Goal: Transaction & Acquisition: Purchase product/service

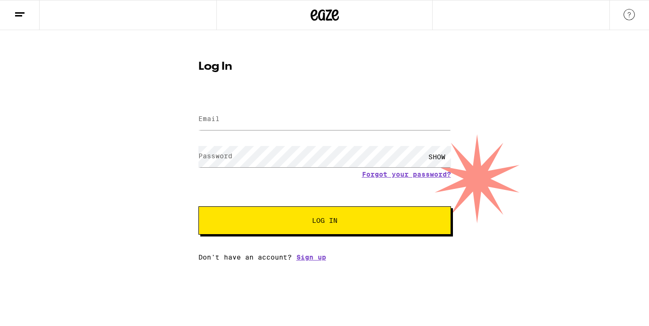
type input "[EMAIL_ADDRESS][DOMAIN_NAME]"
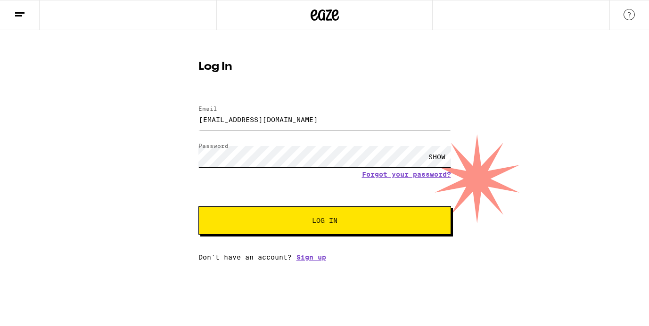
click at [199, 207] on button "Log In" at bounding box center [325, 221] width 253 height 28
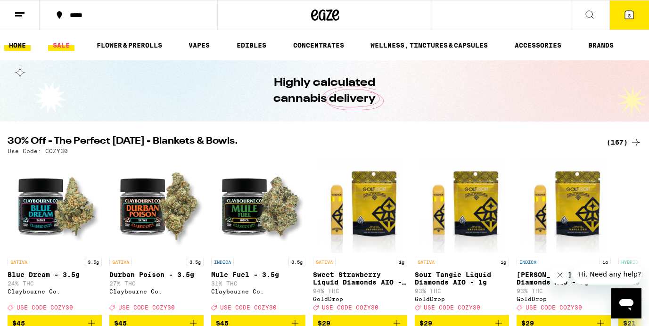
click at [59, 43] on link "SALE" at bounding box center [61, 45] width 26 height 11
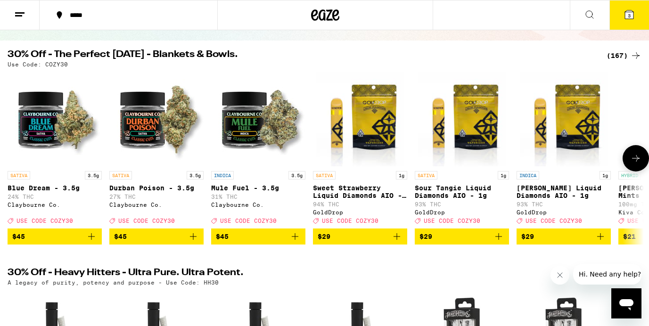
scroll to position [78, 0]
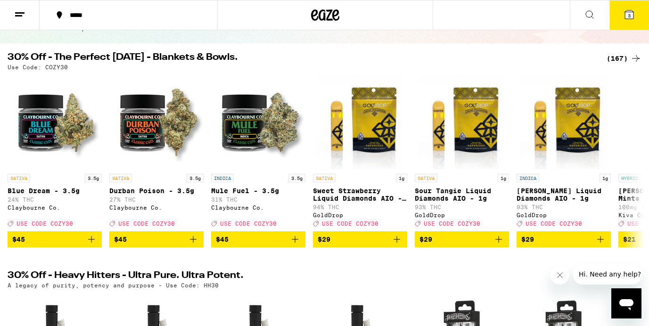
click at [625, 56] on div "(167)" at bounding box center [624, 58] width 35 height 11
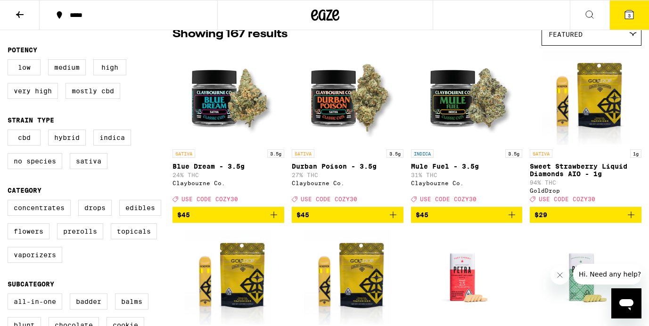
scroll to position [88, 0]
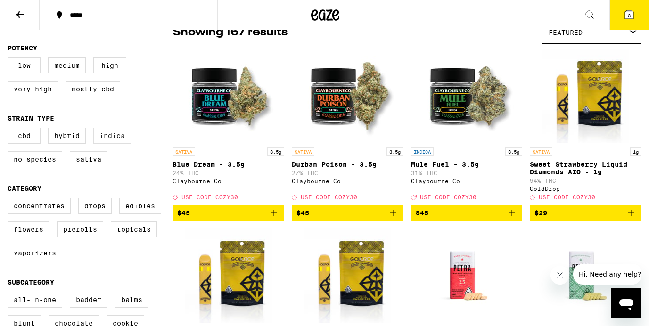
click at [114, 140] on label "Indica" at bounding box center [112, 136] width 38 height 16
click at [10, 130] on input "Indica" at bounding box center [9, 129] width 0 height 0
checkbox input "true"
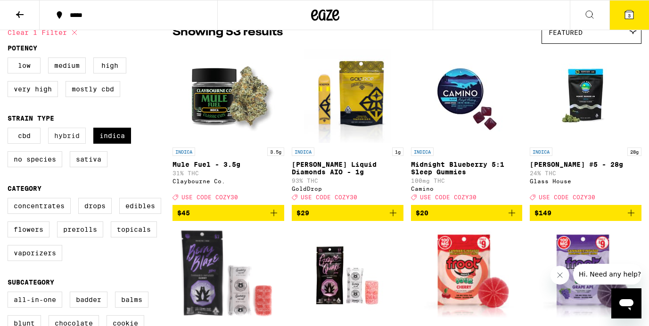
click at [73, 140] on label "Hybrid" at bounding box center [67, 136] width 38 height 16
click at [10, 130] on input "Hybrid" at bounding box center [9, 129] width 0 height 0
checkbox input "true"
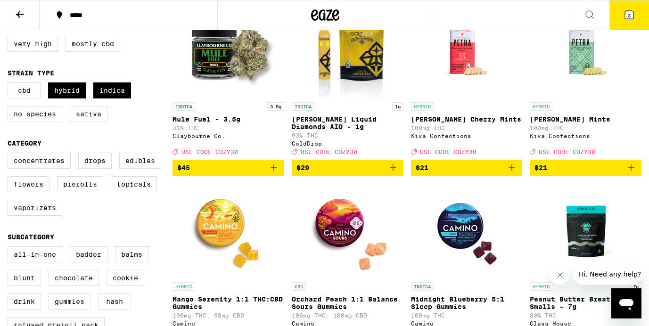
scroll to position [135, 0]
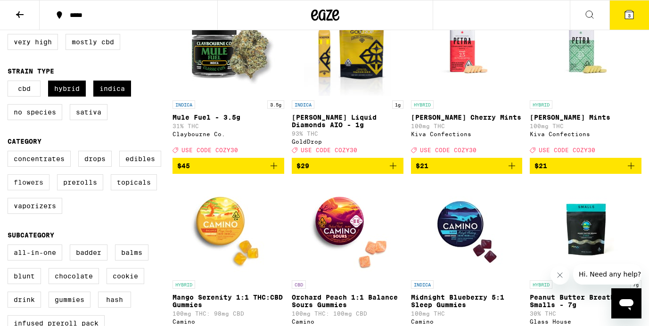
click at [35, 191] on label "Flowers" at bounding box center [29, 182] width 42 height 16
click at [10, 153] on input "Flowers" at bounding box center [9, 152] width 0 height 0
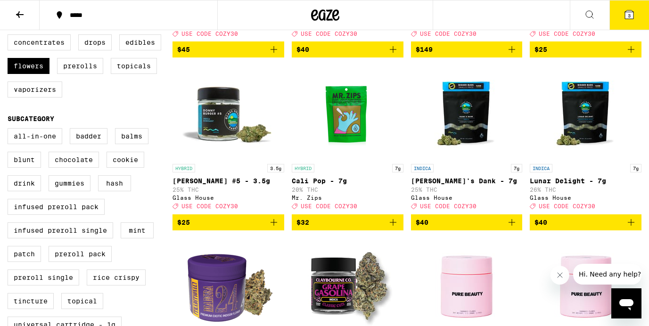
scroll to position [243, 0]
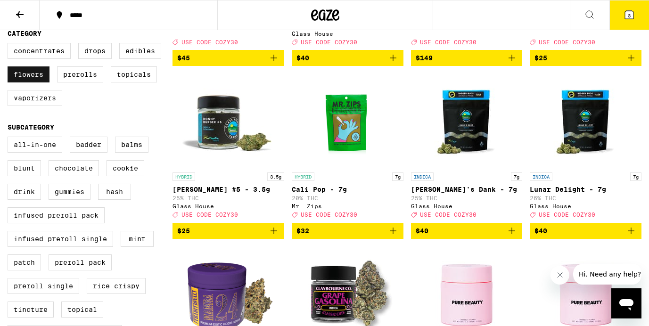
click at [25, 83] on label "Flowers" at bounding box center [29, 74] width 42 height 16
click at [10, 45] on input "Flowers" at bounding box center [9, 44] width 0 height 0
checkbox input "false"
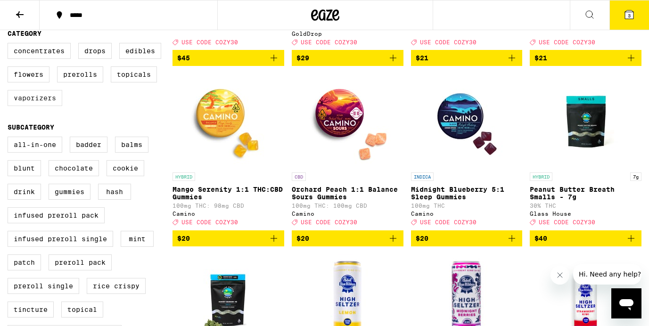
click at [33, 106] on label "Vaporizers" at bounding box center [35, 98] width 55 height 16
click at [10, 45] on input "Vaporizers" at bounding box center [9, 44] width 0 height 0
checkbox input "true"
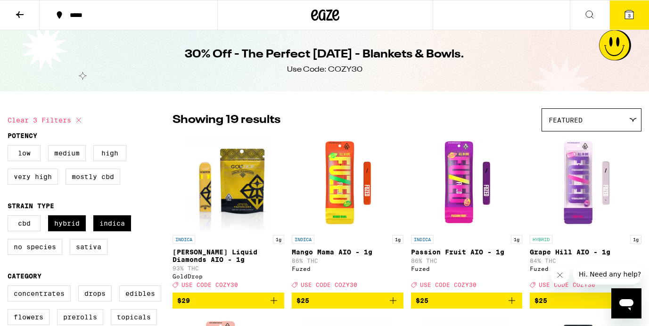
click at [23, 17] on icon at bounding box center [19, 14] width 11 height 11
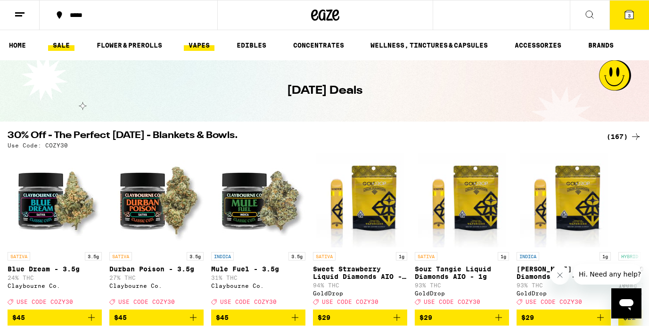
click at [207, 49] on link "VAPES" at bounding box center [199, 45] width 31 height 11
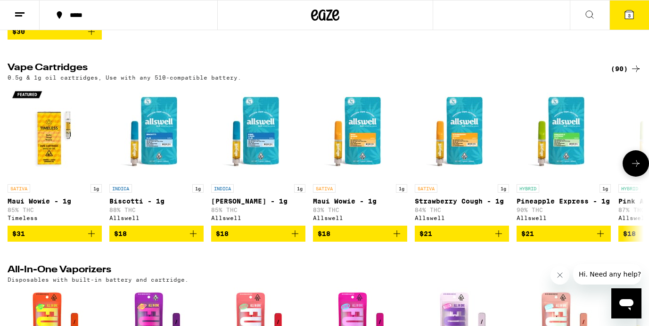
scroll to position [482, 0]
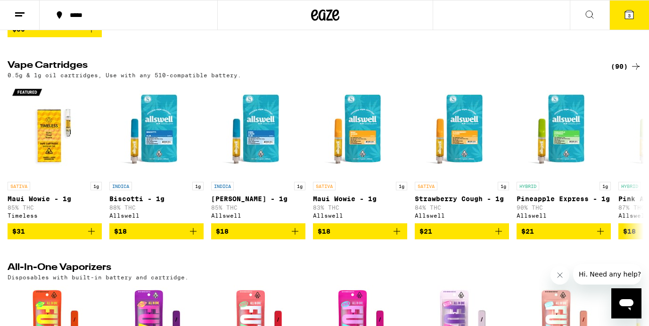
click at [619, 72] on div "(90)" at bounding box center [626, 66] width 31 height 11
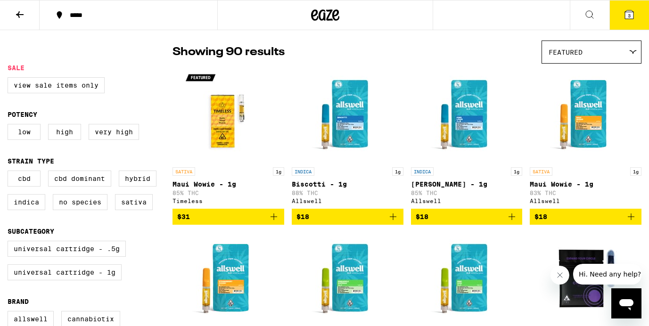
scroll to position [77, 0]
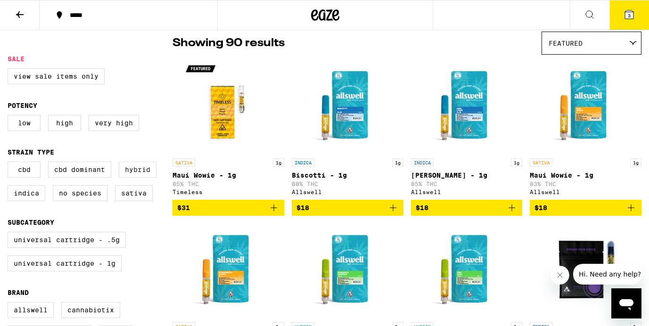
click at [137, 178] on label "Hybrid" at bounding box center [138, 170] width 38 height 16
click at [10, 164] on input "Hybrid" at bounding box center [9, 163] width 0 height 0
checkbox input "true"
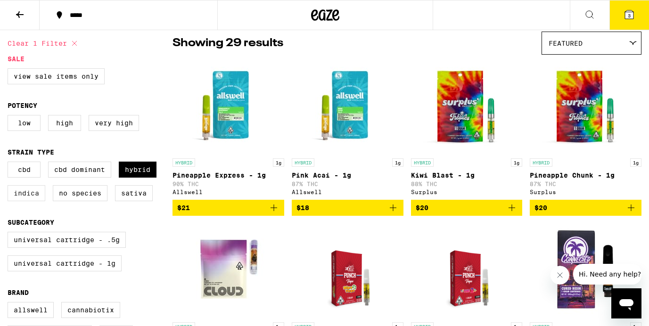
click at [34, 201] on label "Indica" at bounding box center [27, 193] width 38 height 16
click at [10, 164] on input "Indica" at bounding box center [9, 163] width 0 height 0
checkbox input "true"
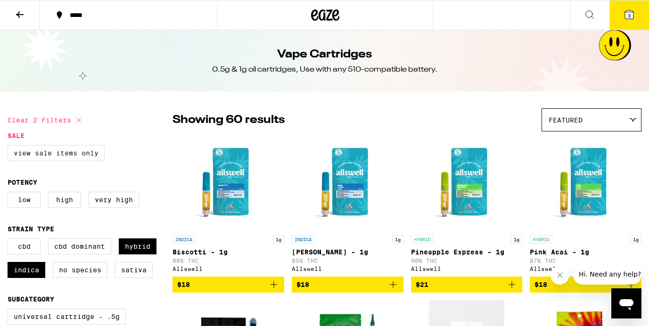
click at [42, 150] on label "View Sale Items Only" at bounding box center [56, 153] width 97 height 16
click at [10, 147] on input "View Sale Items Only" at bounding box center [9, 147] width 0 height 0
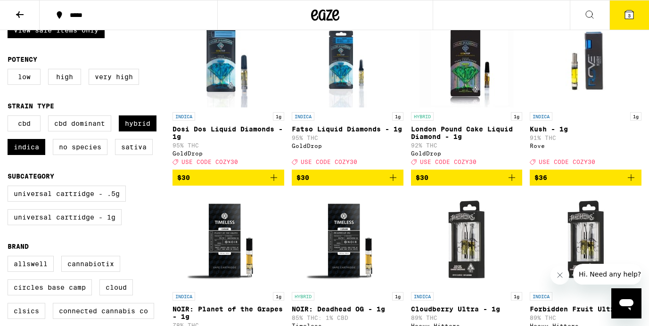
scroll to position [124, 0]
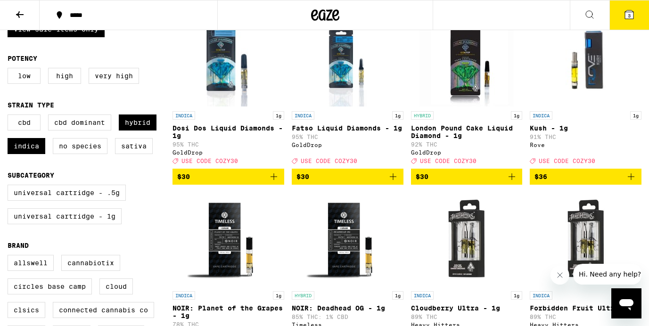
click at [269, 181] on icon "Add to bag" at bounding box center [273, 176] width 11 height 11
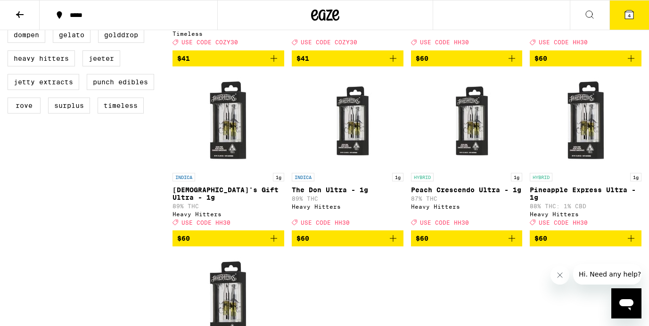
scroll to position [367, 0]
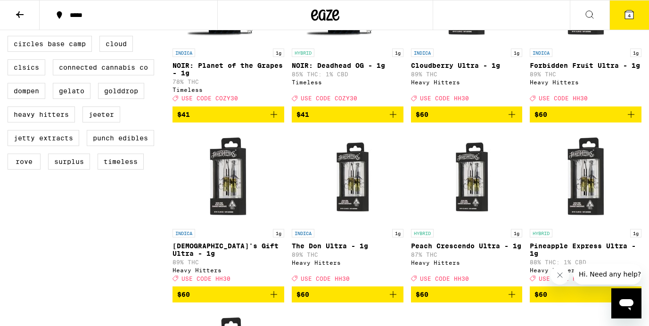
click at [236, 208] on img "Open page for God's Gift Ultra - 1g from Heavy Hitters" at bounding box center [228, 177] width 94 height 94
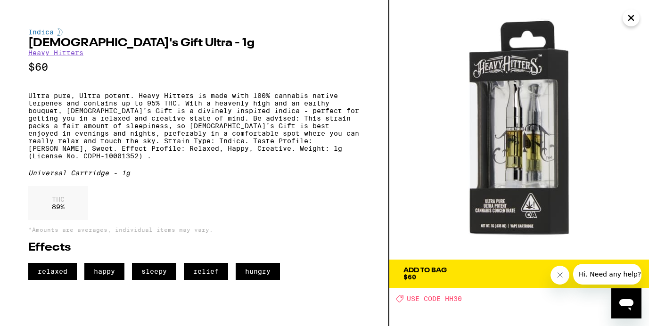
click at [633, 24] on icon "Close" at bounding box center [631, 18] width 11 height 14
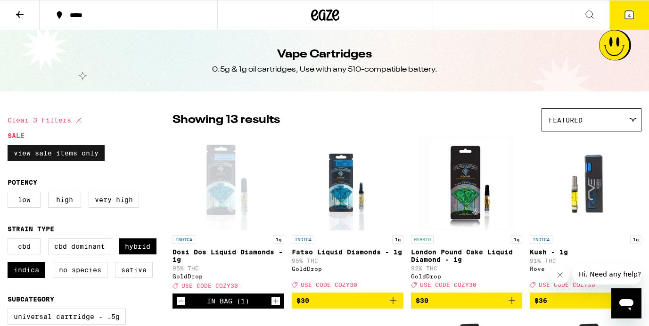
click at [73, 158] on label "View Sale Items Only" at bounding box center [56, 153] width 97 height 16
click at [10, 147] on input "View Sale Items Only" at bounding box center [9, 147] width 0 height 0
checkbox input "false"
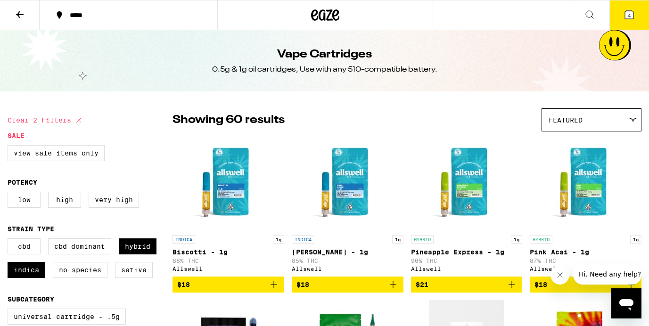
click at [313, 12] on icon at bounding box center [325, 15] width 28 height 17
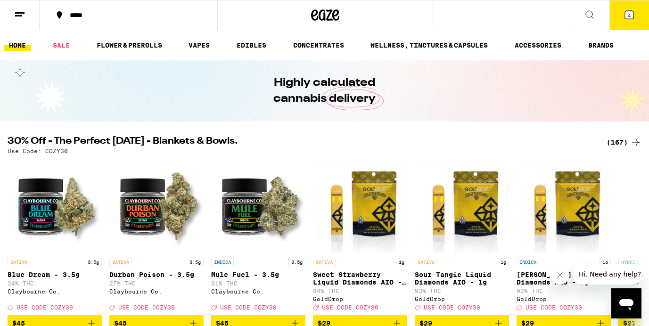
click at [589, 13] on icon at bounding box center [589, 14] width 11 height 11
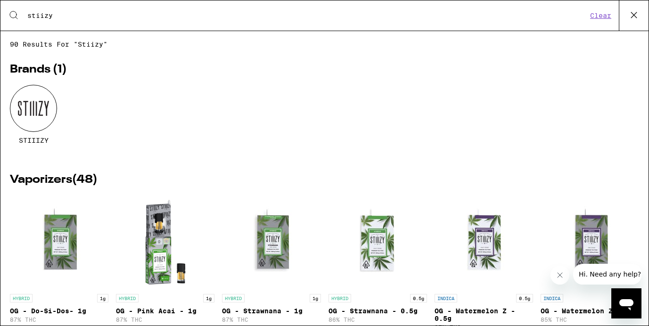
type input "stiizy"
click at [49, 116] on div at bounding box center [33, 108] width 47 height 47
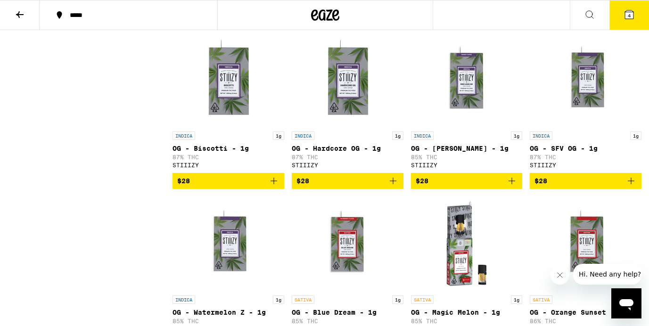
scroll to position [1620, 0]
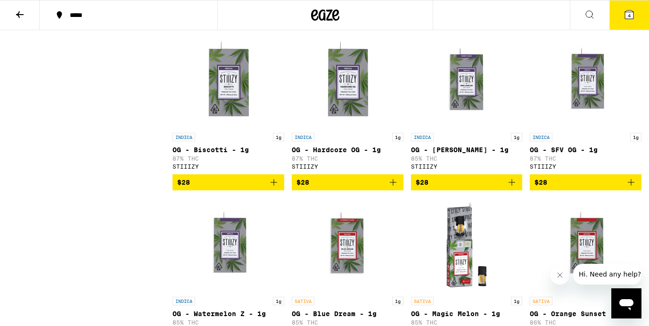
click at [487, 188] on span "$28" at bounding box center [467, 182] width 102 height 11
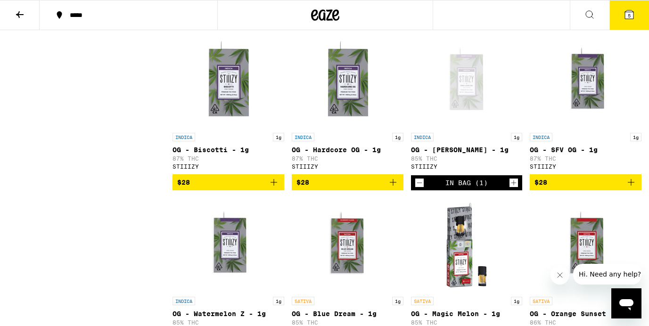
click at [634, 12] on icon at bounding box center [629, 14] width 11 height 11
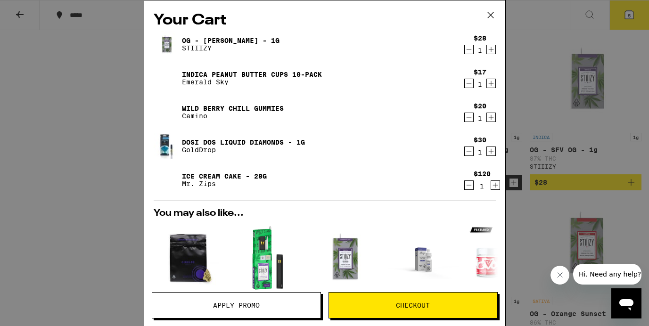
click at [472, 49] on icon "Decrement" at bounding box center [469, 49] width 8 height 11
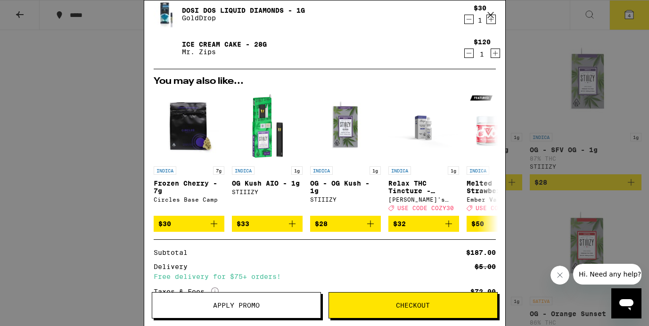
scroll to position [176, 0]
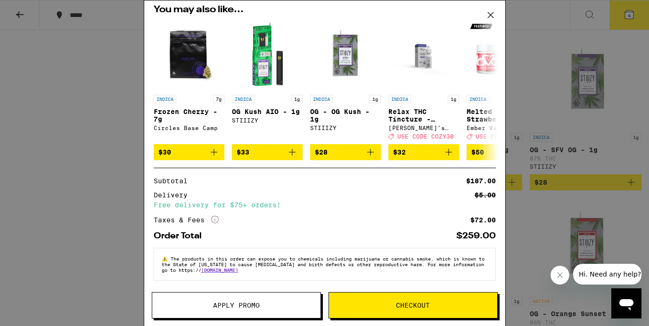
click at [216, 218] on icon "More Info" at bounding box center [215, 220] width 8 height 8
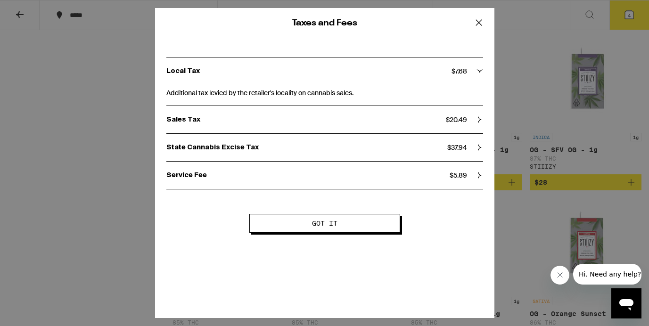
click at [479, 24] on icon at bounding box center [479, 23] width 14 height 14
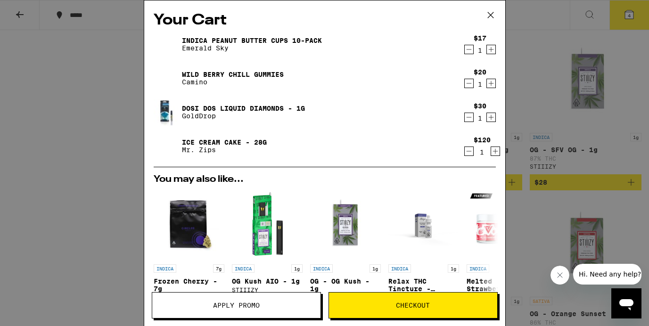
click at [419, 302] on span "Checkout" at bounding box center [413, 305] width 34 height 7
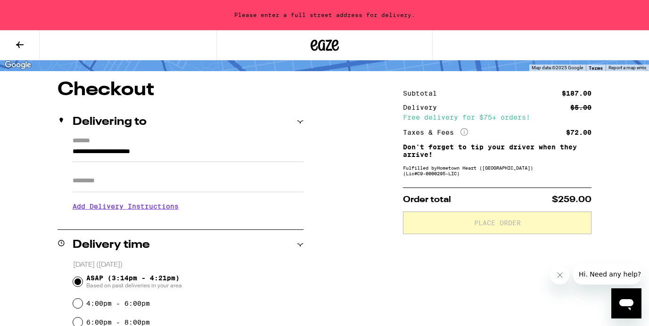
scroll to position [72, 0]
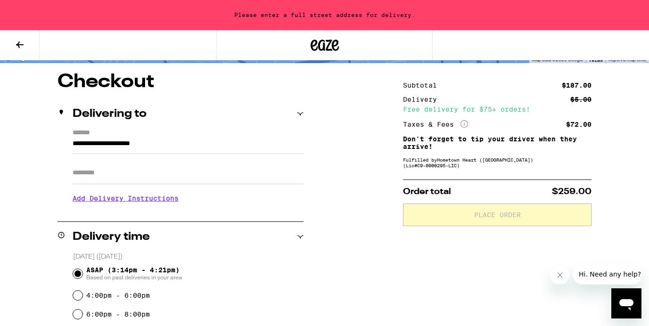
click at [187, 145] on input "**********" at bounding box center [188, 146] width 231 height 16
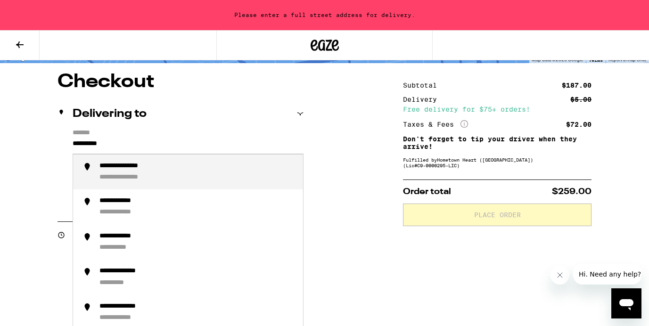
click at [192, 169] on div "**********" at bounding box center [198, 172] width 196 height 20
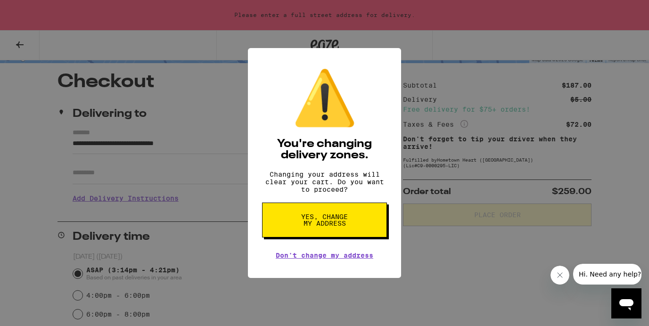
click at [332, 224] on span "Yes, change my address" at bounding box center [324, 220] width 49 height 13
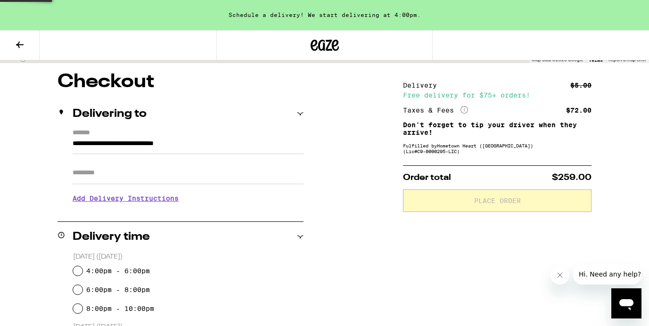
type input "**********"
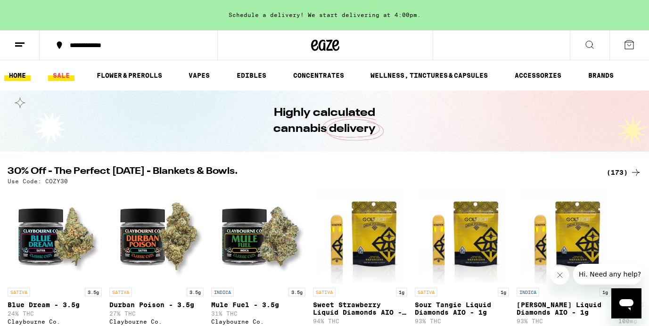
click at [65, 74] on link "SALE" at bounding box center [61, 75] width 26 height 11
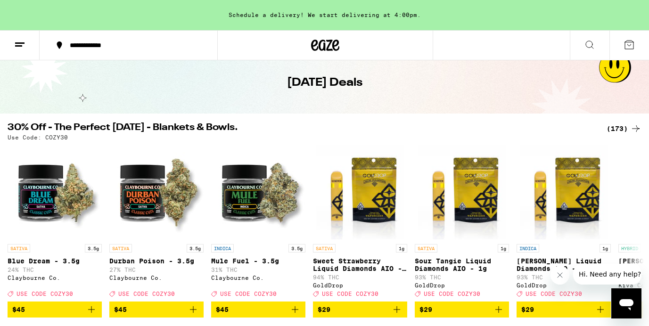
scroll to position [44, 0]
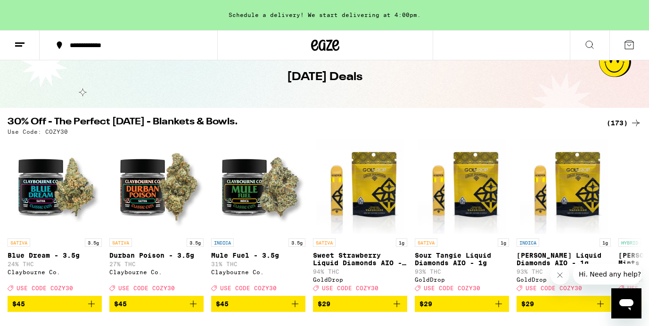
click at [624, 123] on div "(173)" at bounding box center [624, 122] width 35 height 11
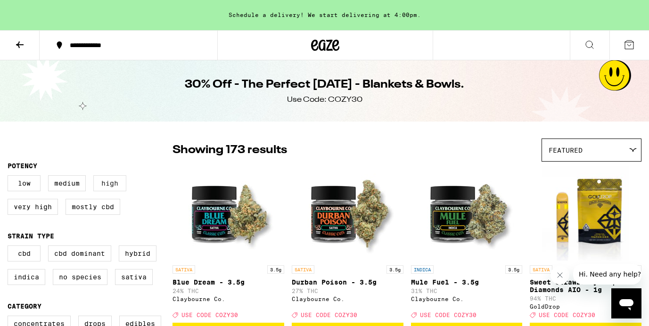
click at [105, 257] on label "CBD Dominant" at bounding box center [79, 254] width 63 height 16
click at [10, 248] on input "CBD Dominant" at bounding box center [9, 247] width 0 height 0
checkbox input "true"
click at [132, 255] on label "Hybrid" at bounding box center [138, 254] width 38 height 16
click at [10, 248] on input "Hybrid" at bounding box center [9, 247] width 0 height 0
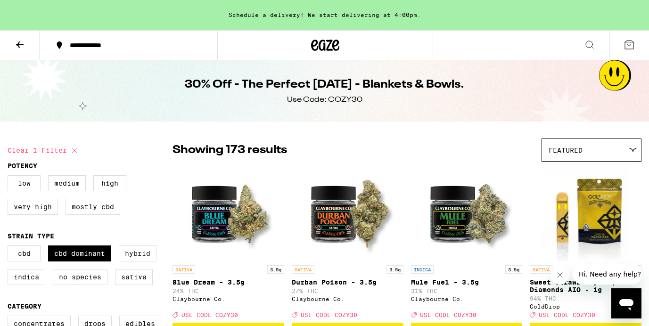
checkbox input "true"
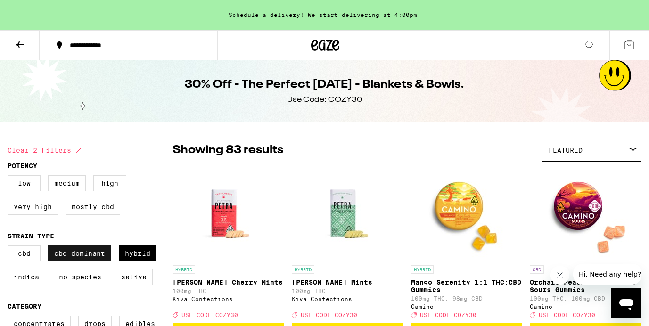
click at [91, 257] on label "CBD Dominant" at bounding box center [79, 254] width 63 height 16
click at [10, 248] on input "CBD Dominant" at bounding box center [9, 247] width 0 height 0
checkbox input "false"
click at [27, 284] on label "Indica" at bounding box center [27, 277] width 38 height 16
click at [10, 248] on input "Indica" at bounding box center [9, 247] width 0 height 0
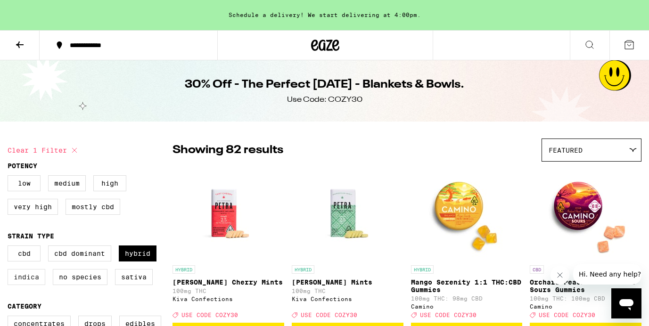
checkbox input "true"
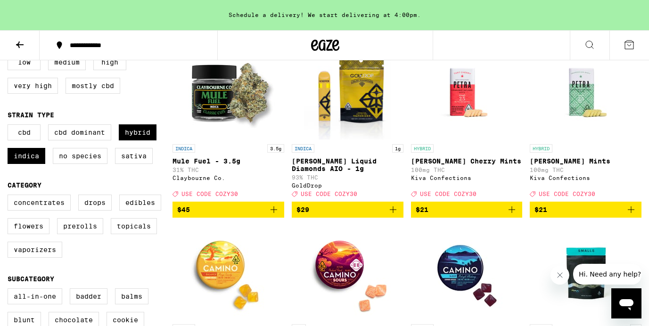
scroll to position [122, 0]
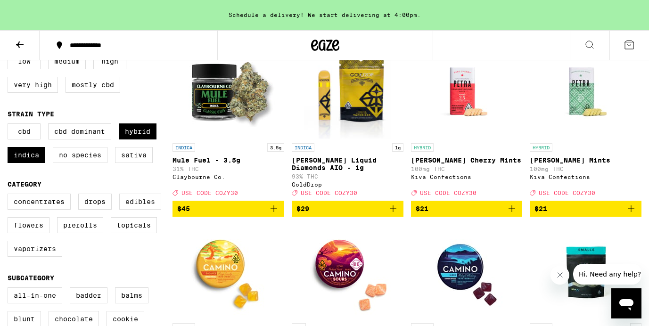
click at [140, 210] on label "Edibles" at bounding box center [140, 202] width 42 height 16
click at [10, 196] on input "Edibles" at bounding box center [9, 195] width 0 height 0
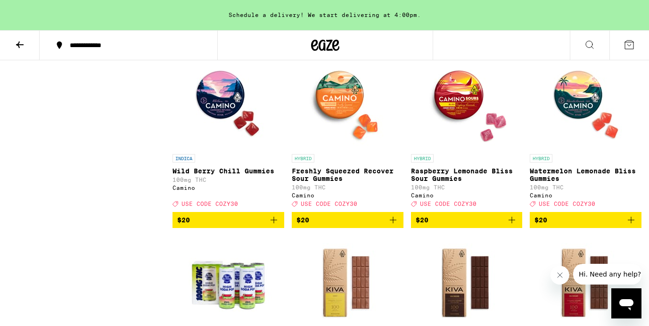
scroll to position [2457, 0]
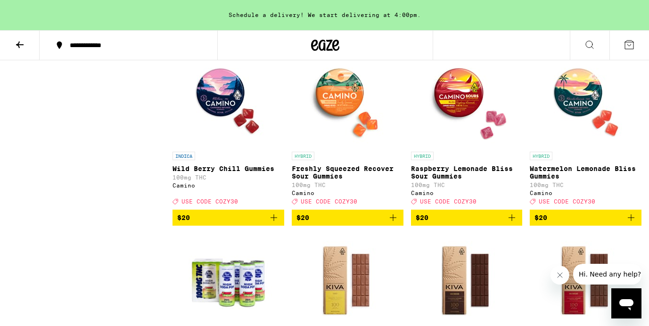
click at [272, 224] on icon "Add to bag" at bounding box center [273, 217] width 11 height 11
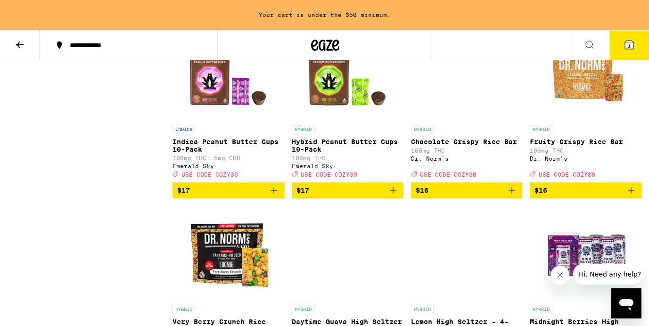
scroll to position [1941, 0]
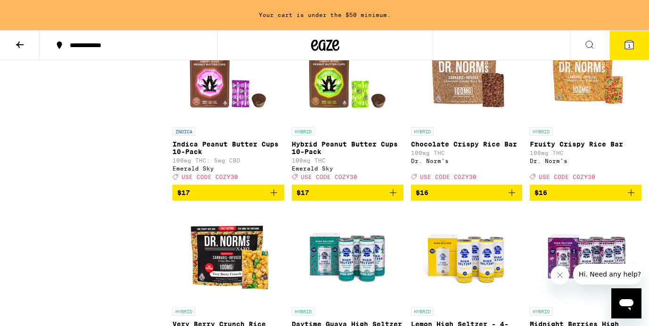
click at [274, 199] on icon "Add to bag" at bounding box center [273, 192] width 11 height 11
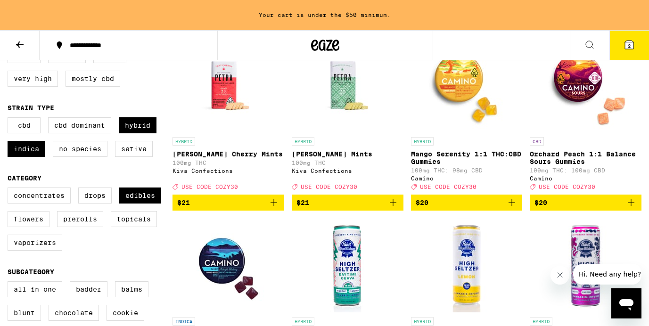
scroll to position [124, 0]
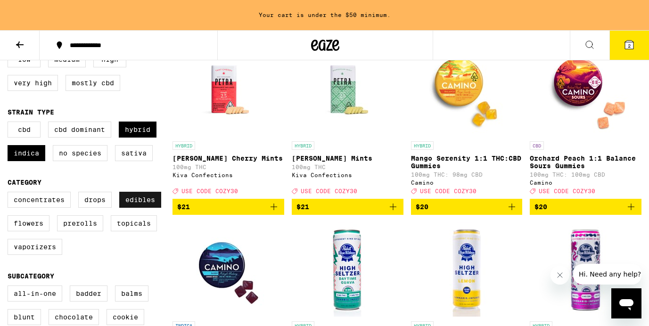
click at [131, 208] on label "Edibles" at bounding box center [140, 200] width 42 height 16
click at [10, 194] on input "Edibles" at bounding box center [9, 193] width 0 height 0
checkbox input "false"
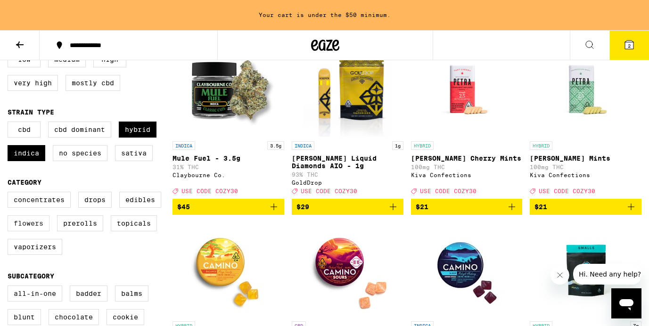
click at [33, 232] on label "Flowers" at bounding box center [29, 224] width 42 height 16
click at [10, 194] on input "Flowers" at bounding box center [9, 193] width 0 height 0
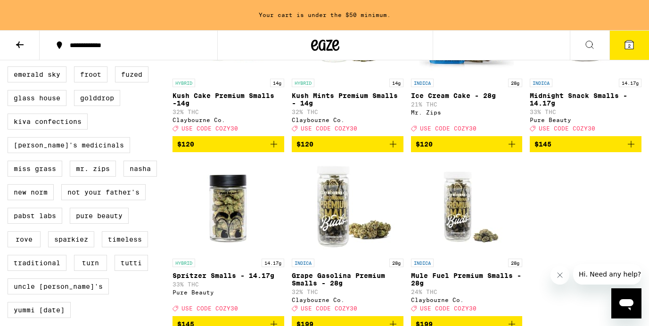
scroll to position [664, 0]
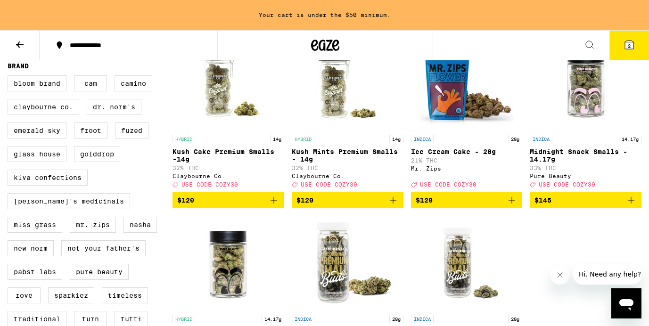
click at [513, 206] on icon "Add to bag" at bounding box center [511, 200] width 11 height 11
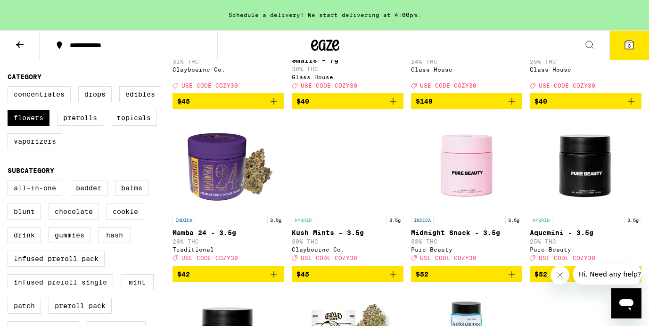
scroll to position [199, 0]
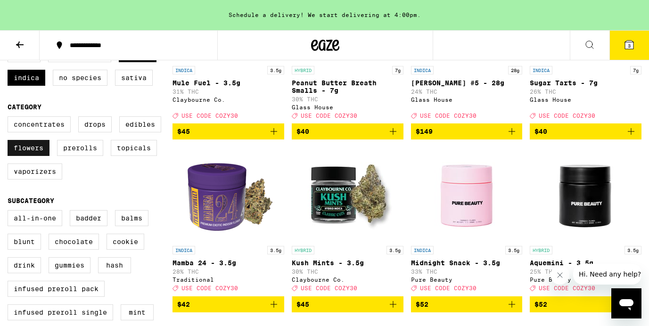
click at [35, 156] on label "Flowers" at bounding box center [29, 148] width 42 height 16
click at [10, 118] on input "Flowers" at bounding box center [9, 118] width 0 height 0
checkbox input "false"
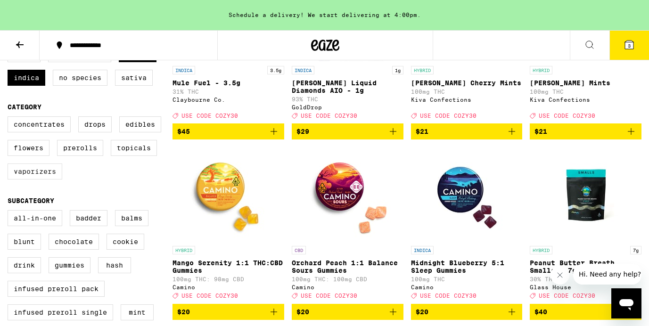
click at [48, 180] on label "Vaporizers" at bounding box center [35, 172] width 55 height 16
click at [10, 118] on input "Vaporizers" at bounding box center [9, 118] width 0 height 0
checkbox input "true"
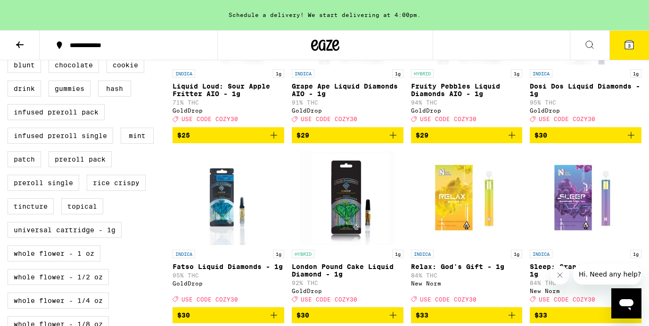
scroll to position [375, 0]
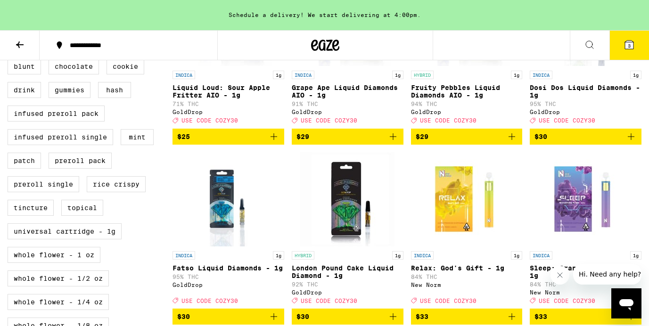
click at [635, 142] on icon "Add to bag" at bounding box center [631, 136] width 11 height 11
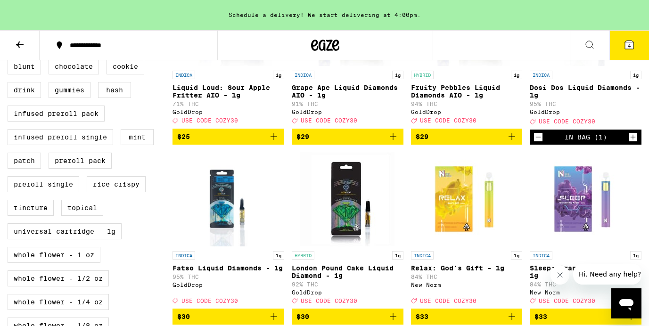
click at [632, 43] on icon at bounding box center [629, 45] width 8 height 8
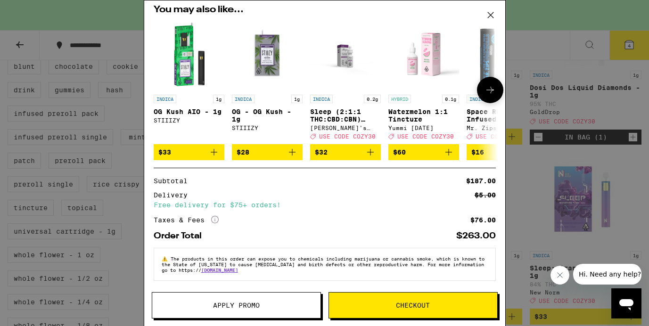
scroll to position [209, 0]
click at [403, 306] on span "Checkout" at bounding box center [413, 305] width 34 height 7
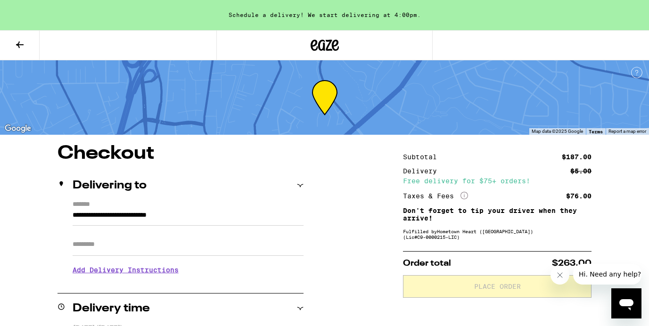
click at [189, 241] on input "Apt/Suite" at bounding box center [188, 244] width 231 height 23
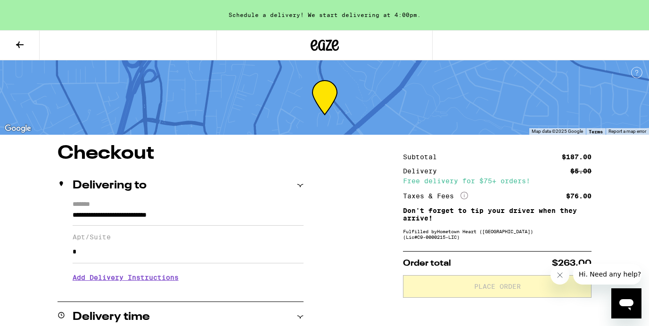
type input "*"
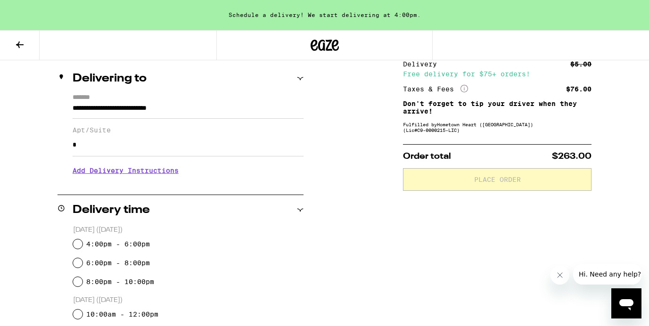
scroll to position [170, 0]
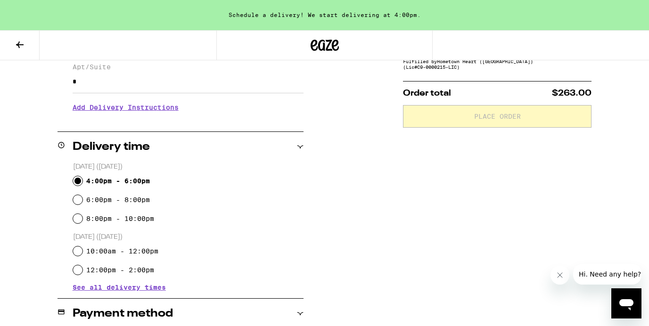
click at [79, 178] on input "4:00pm - 6:00pm" at bounding box center [77, 180] width 9 height 9
radio input "true"
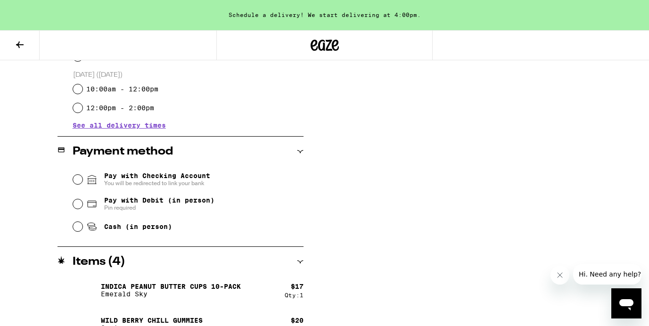
scroll to position [336, 0]
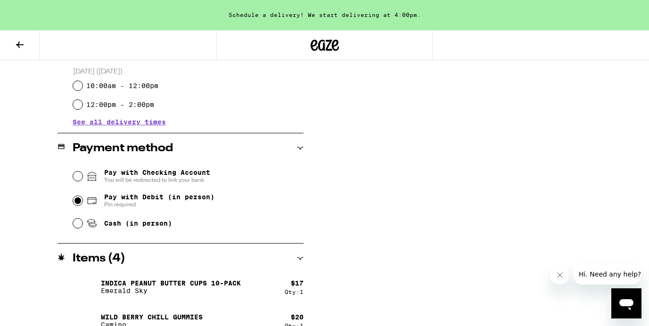
click at [76, 198] on input "Pay with Debit (in person) Pin required" at bounding box center [77, 200] width 9 height 9
radio input "true"
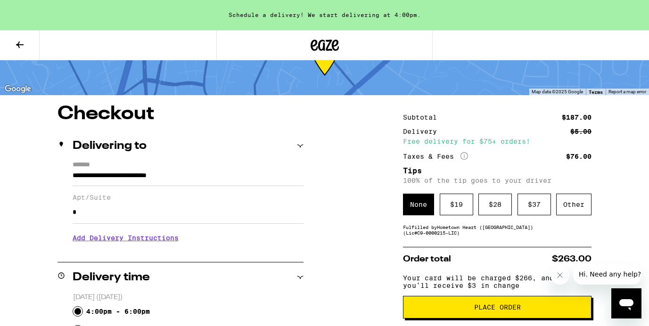
scroll to position [0, 0]
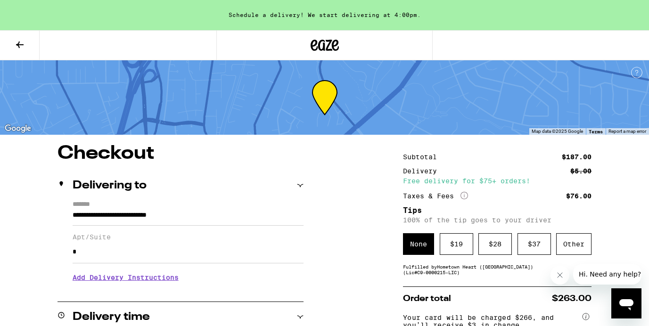
click at [18, 46] on icon at bounding box center [20, 44] width 8 height 7
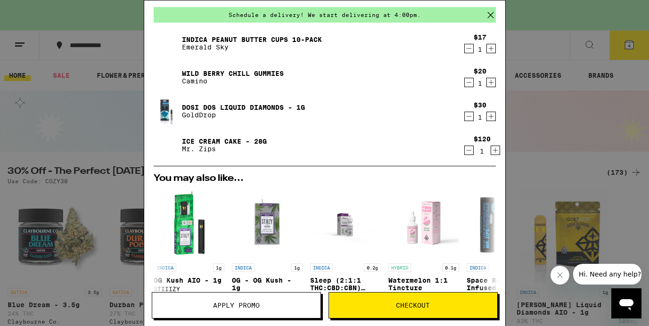
scroll to position [60, 0]
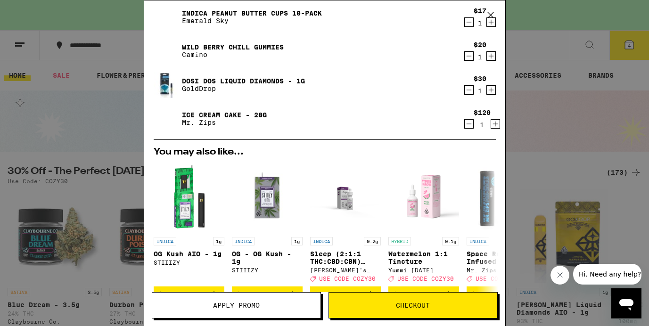
click at [70, 74] on div "Your Cart Schedule a delivery! We start delivering at 4:00pm. Indica Peanut But…" at bounding box center [324, 163] width 649 height 326
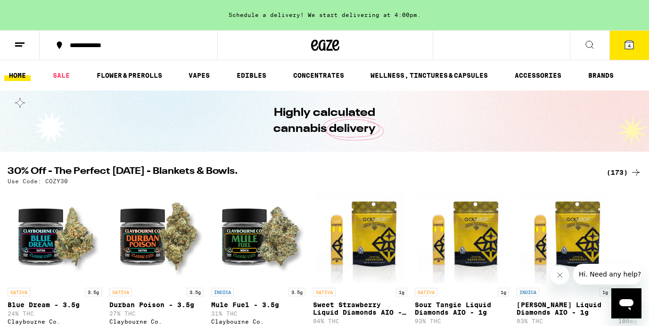
click at [631, 49] on icon at bounding box center [629, 45] width 8 height 8
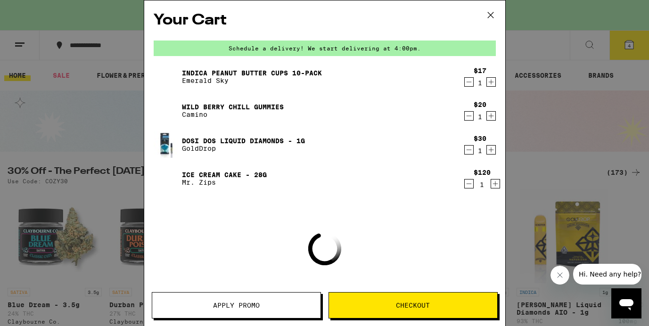
click at [254, 299] on button "Apply Promo" at bounding box center [236, 305] width 169 height 26
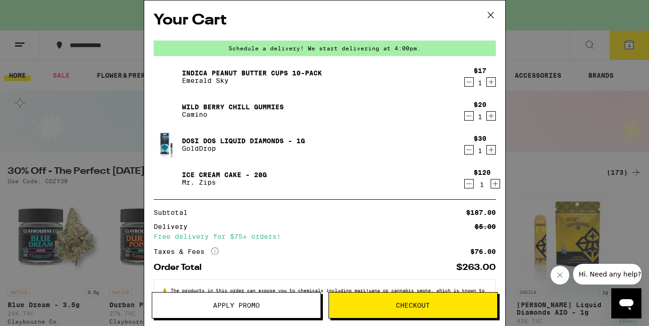
click at [242, 307] on span "Apply Promo" at bounding box center [236, 305] width 47 height 7
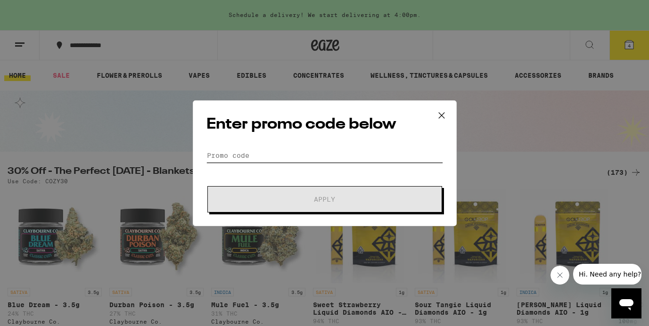
click at [241, 157] on input "Promo Code" at bounding box center [325, 156] width 237 height 14
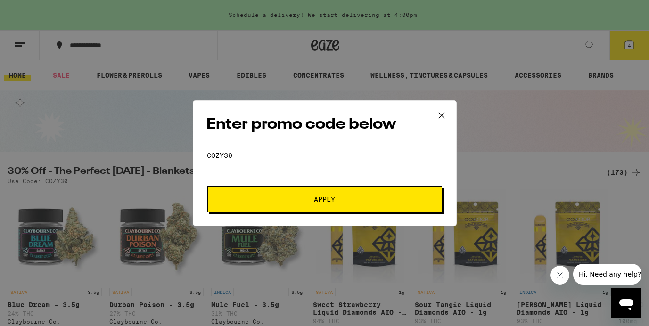
type input "Cozy30"
click at [324, 196] on span "Apply" at bounding box center [324, 199] width 21 height 7
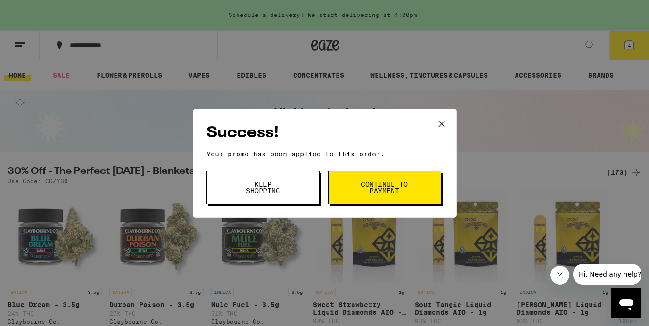
click at [379, 188] on span "Continue to payment" at bounding box center [385, 187] width 48 height 13
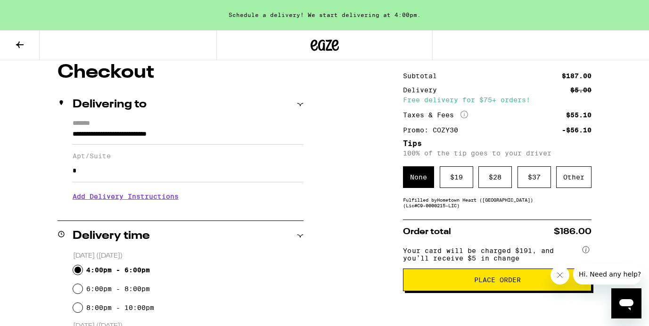
scroll to position [79, 0]
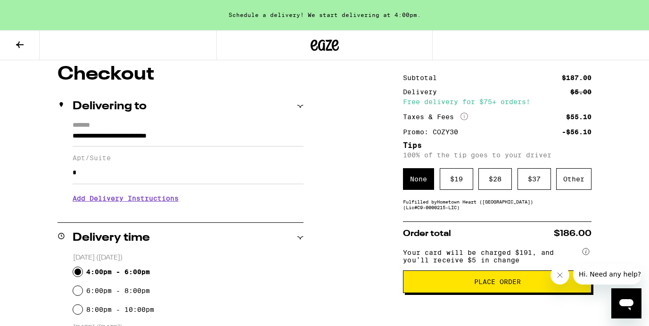
click at [501, 285] on span "Place Order" at bounding box center [497, 282] width 47 height 7
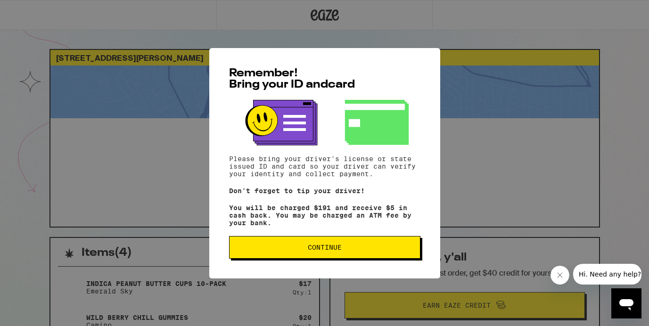
click at [330, 251] on span "Continue" at bounding box center [325, 247] width 34 height 7
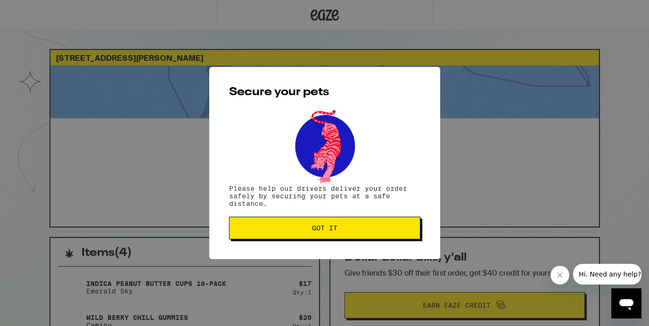
click at [328, 232] on span "Got it" at bounding box center [324, 228] width 25 height 7
